Goal: Task Accomplishment & Management: Manage account settings

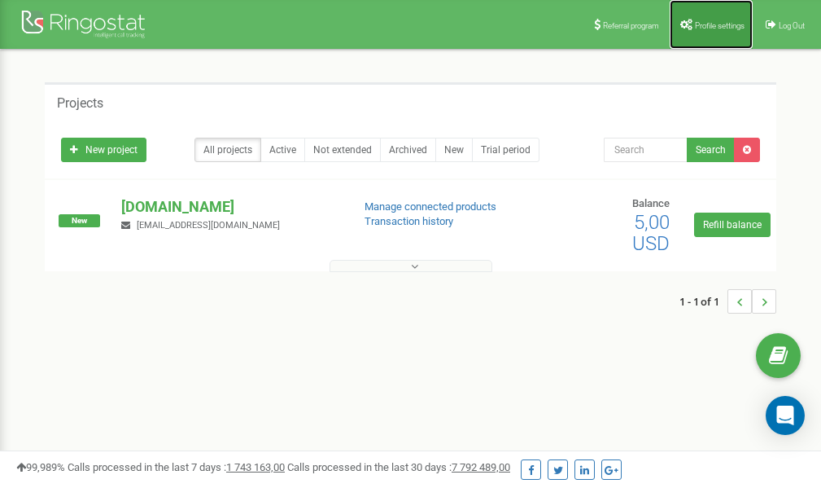
click at [707, 24] on span "Profile settings" at bounding box center [720, 25] width 50 height 9
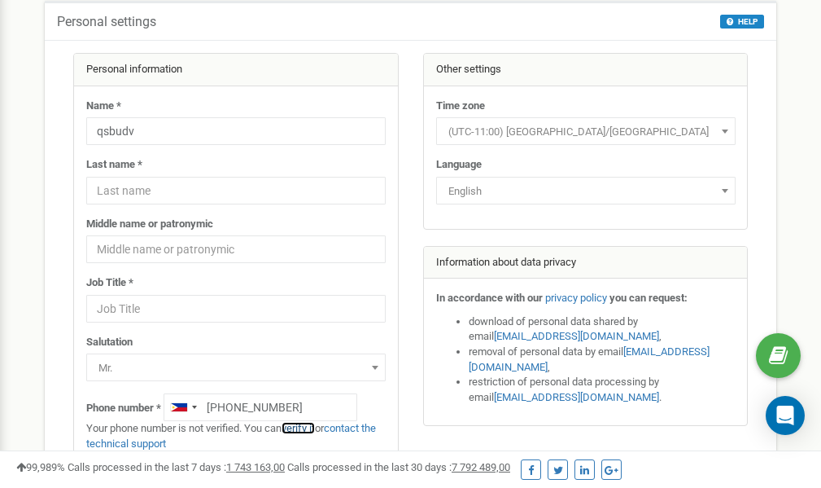
click at [309, 431] on link "verify it" at bounding box center [298, 428] width 33 height 12
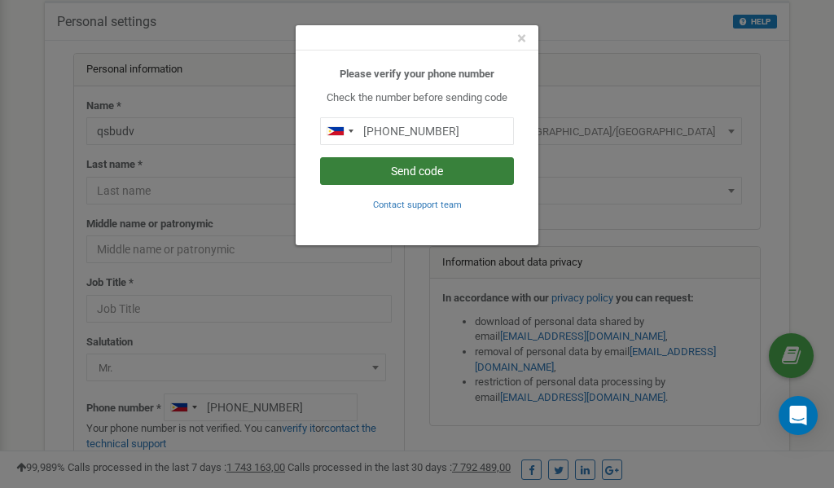
click at [415, 169] on button "Send code" at bounding box center [417, 171] width 194 height 28
